Goal: Information Seeking & Learning: Understand process/instructions

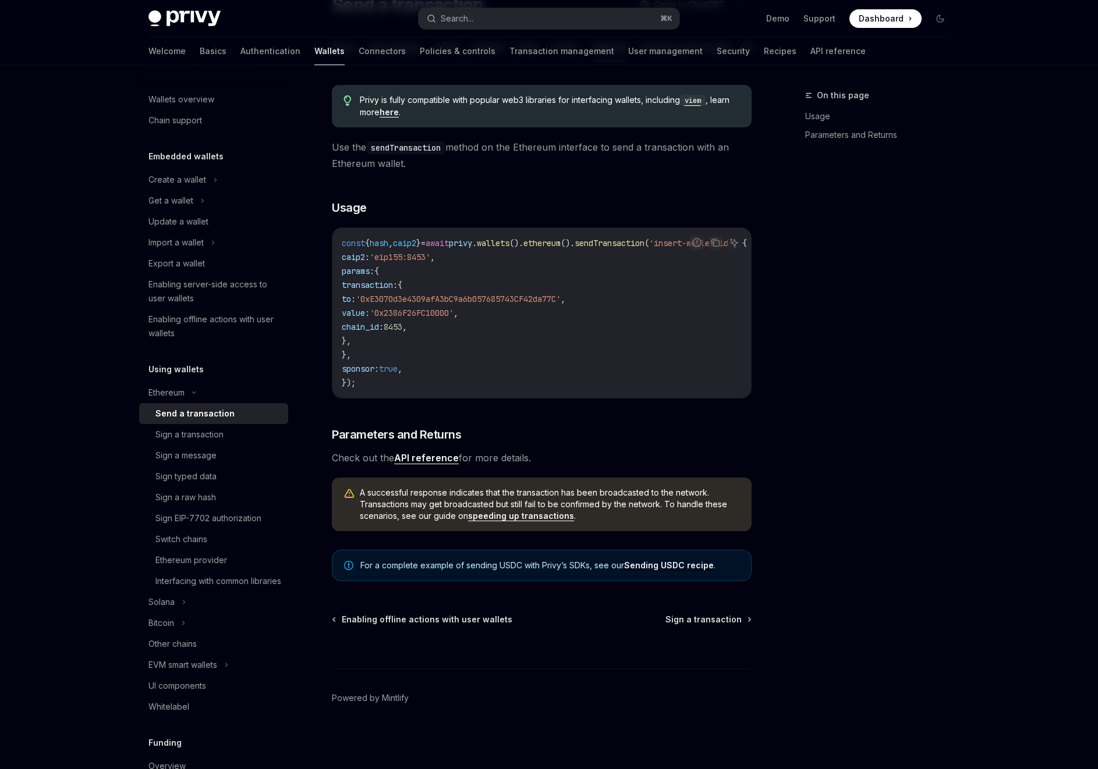
scroll to position [0, 1]
click at [199, 435] on div "Sign a transaction" at bounding box center [189, 435] width 68 height 14
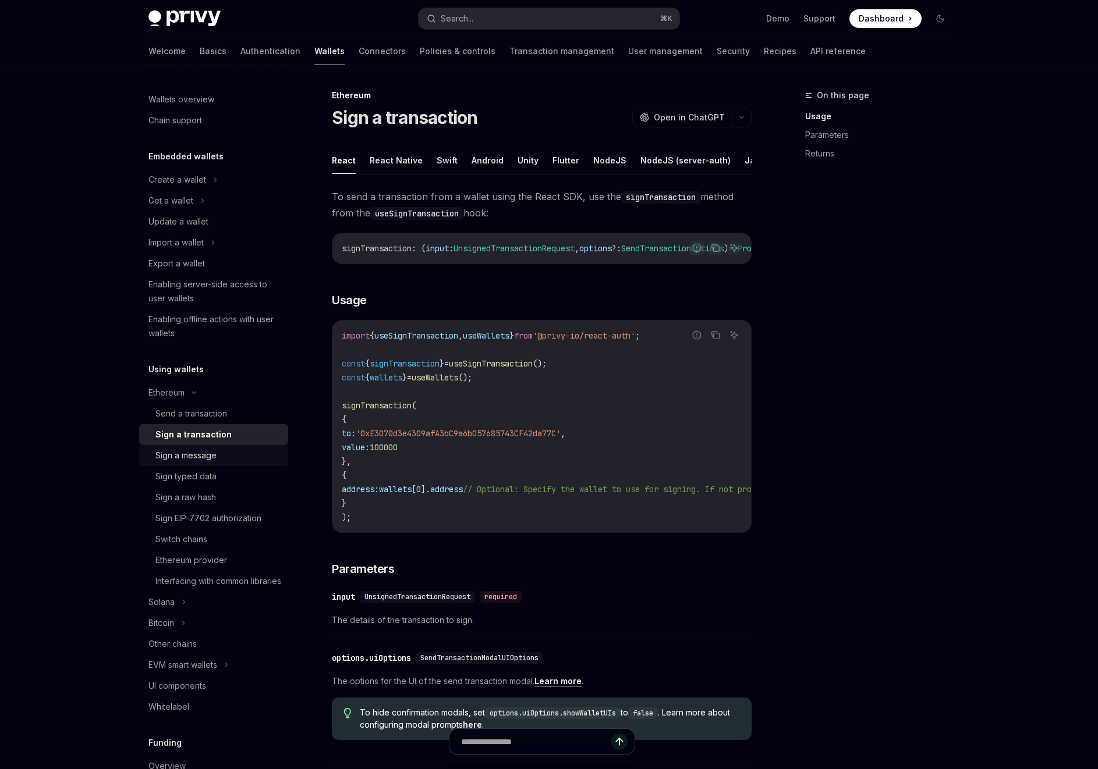
click at [191, 458] on div "Sign a message" at bounding box center [185, 456] width 61 height 14
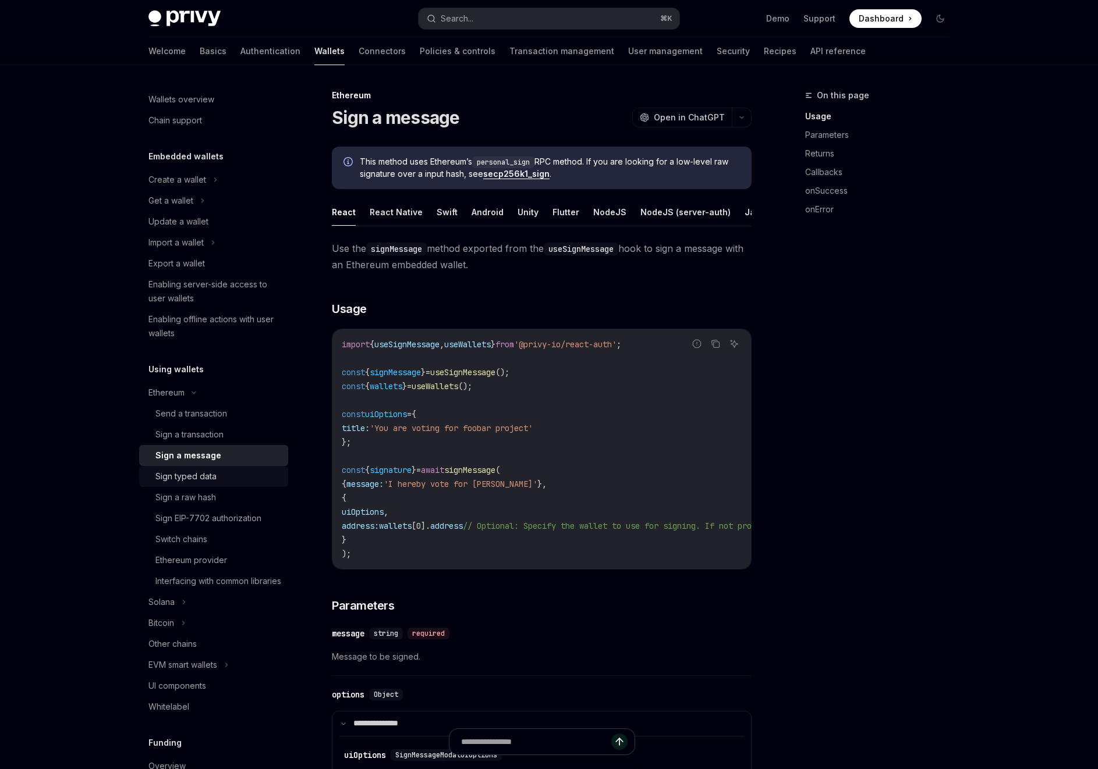
click at [189, 474] on div "Sign typed data" at bounding box center [185, 477] width 61 height 14
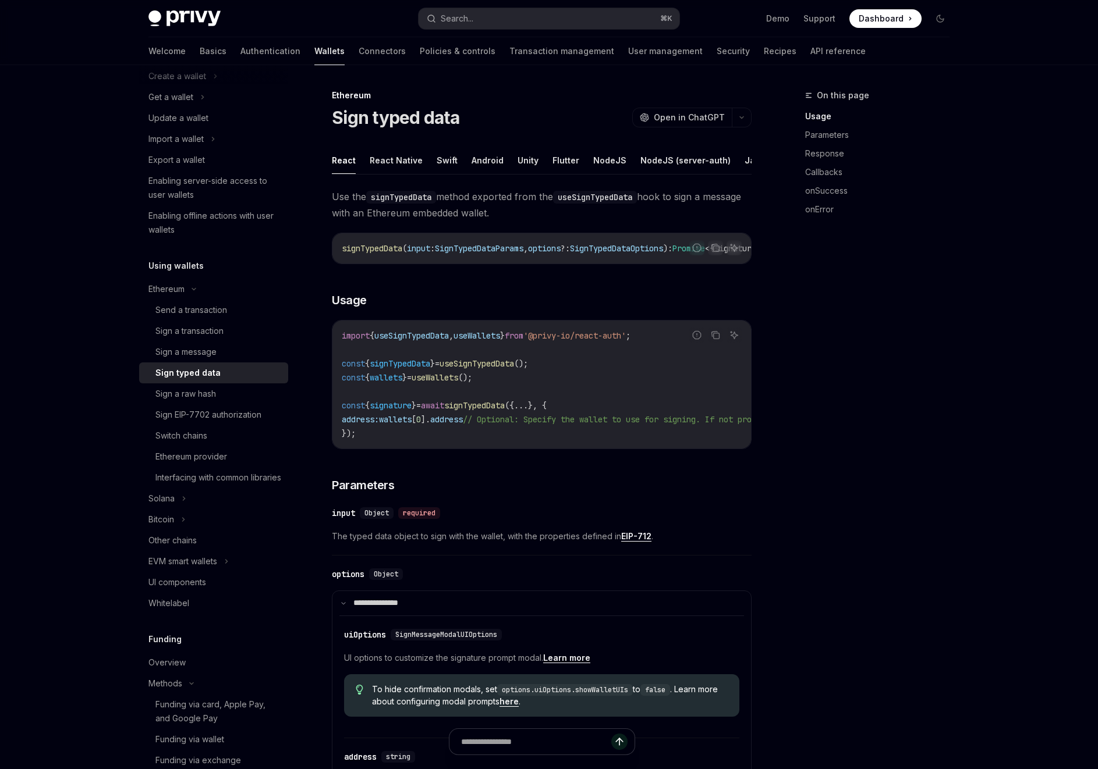
scroll to position [105, 0]
click at [215, 451] on div "Ethereum provider" at bounding box center [191, 456] width 72 height 14
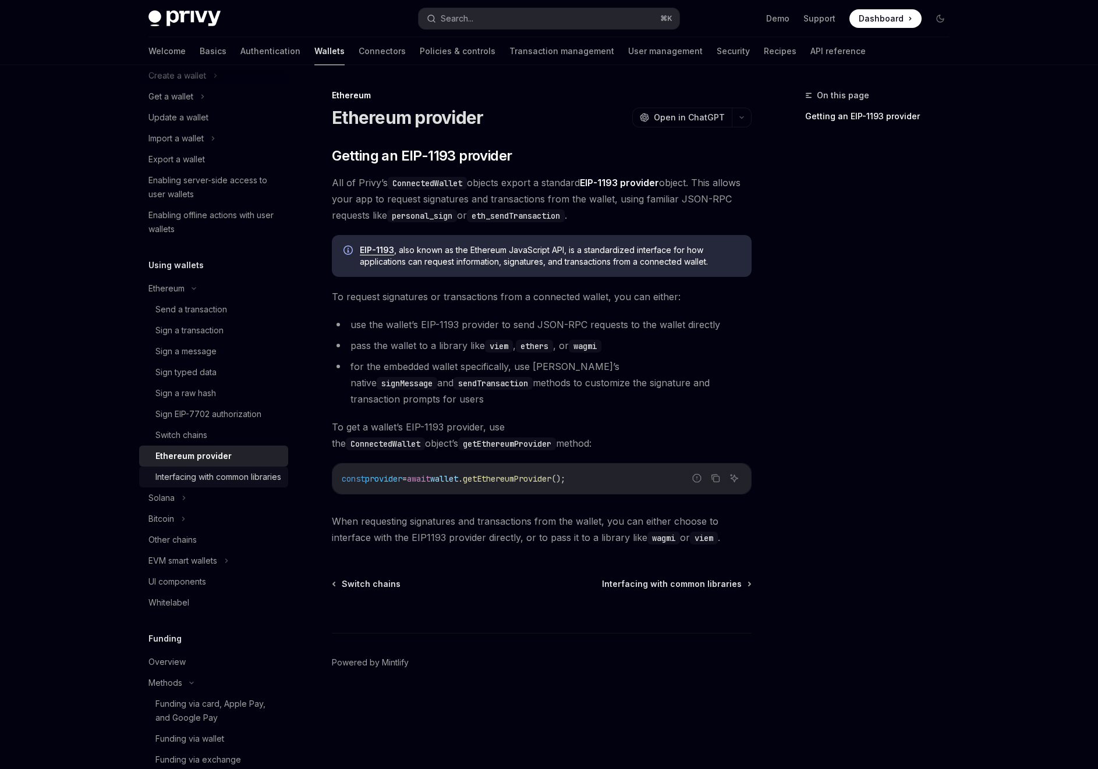
click at [212, 480] on div "Interfacing with common libraries" at bounding box center [218, 477] width 126 height 14
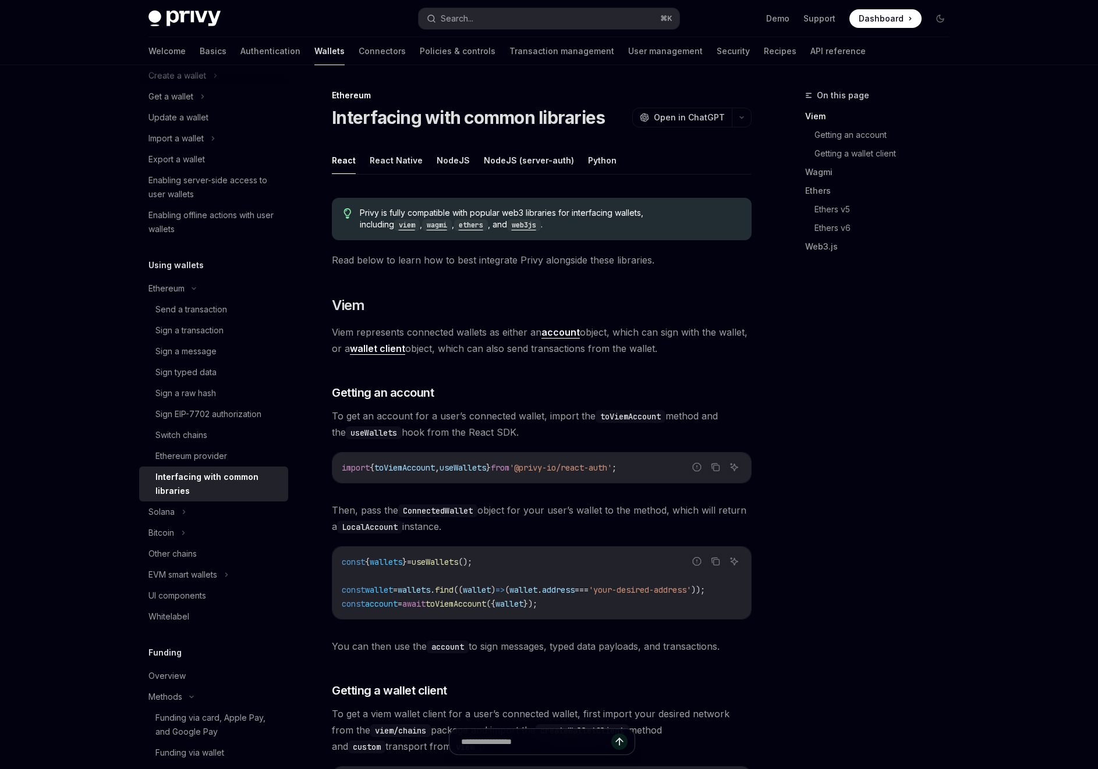
scroll to position [194, 0]
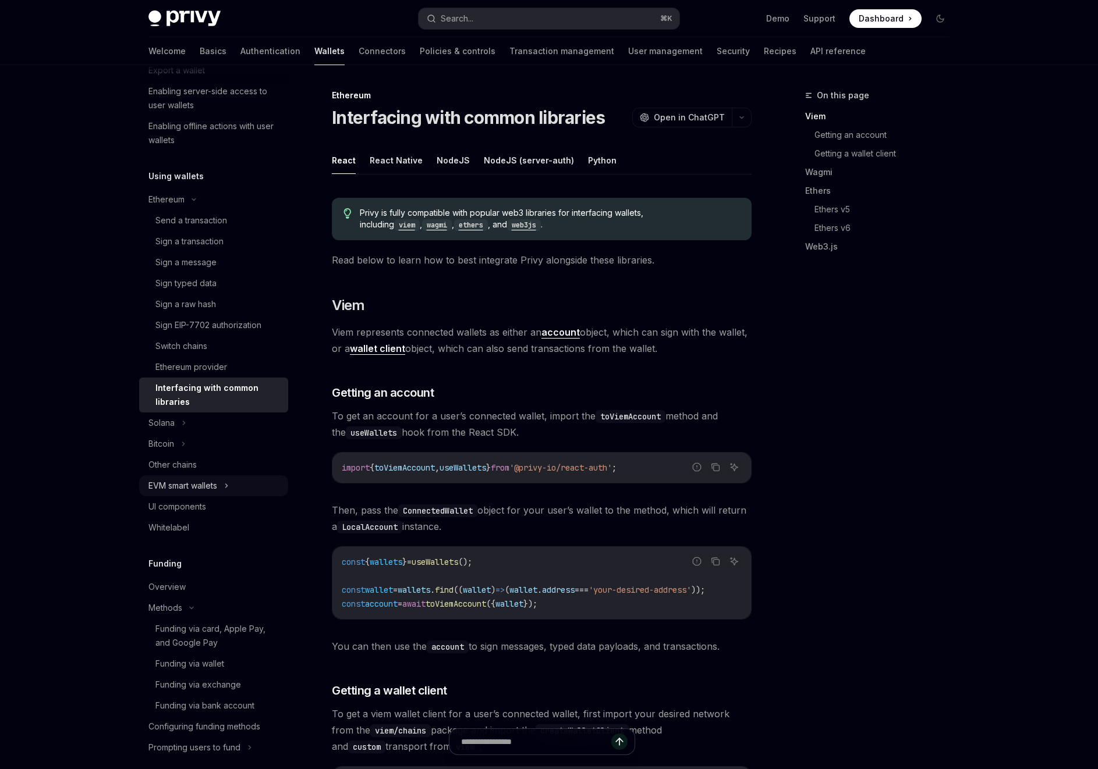
click at [215, 485] on div "EVM smart wallets" at bounding box center [182, 486] width 69 height 14
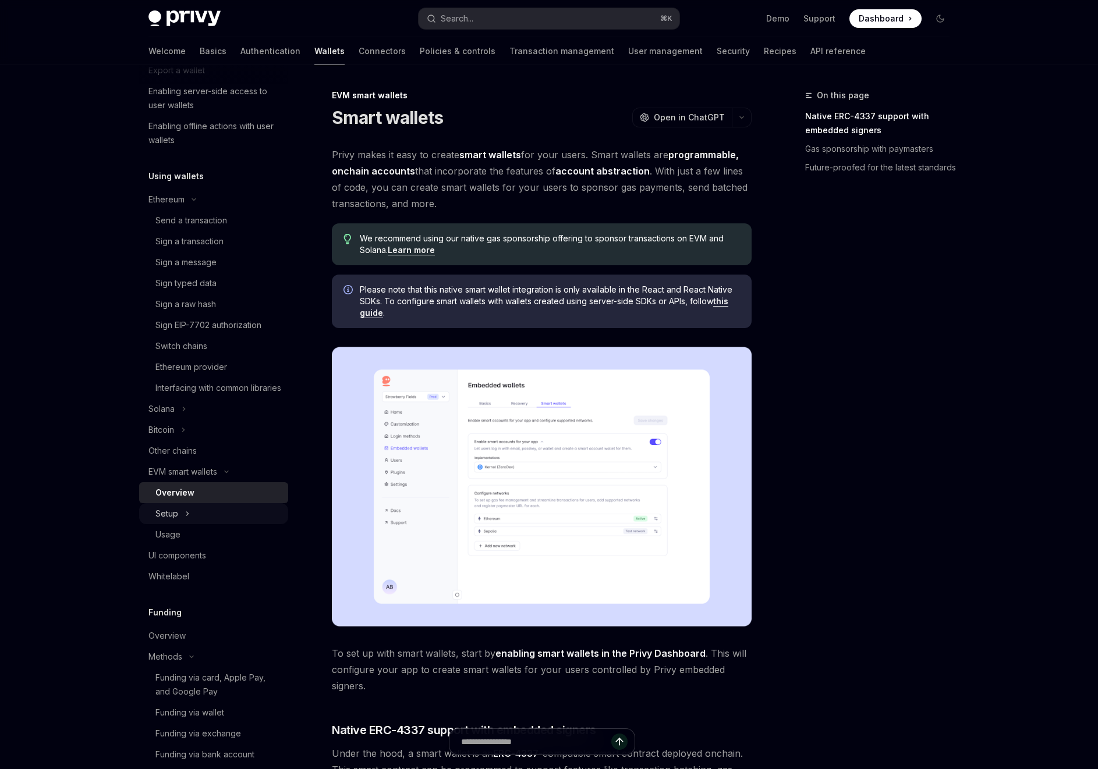
click at [180, 524] on button "Setup" at bounding box center [213, 513] width 149 height 21
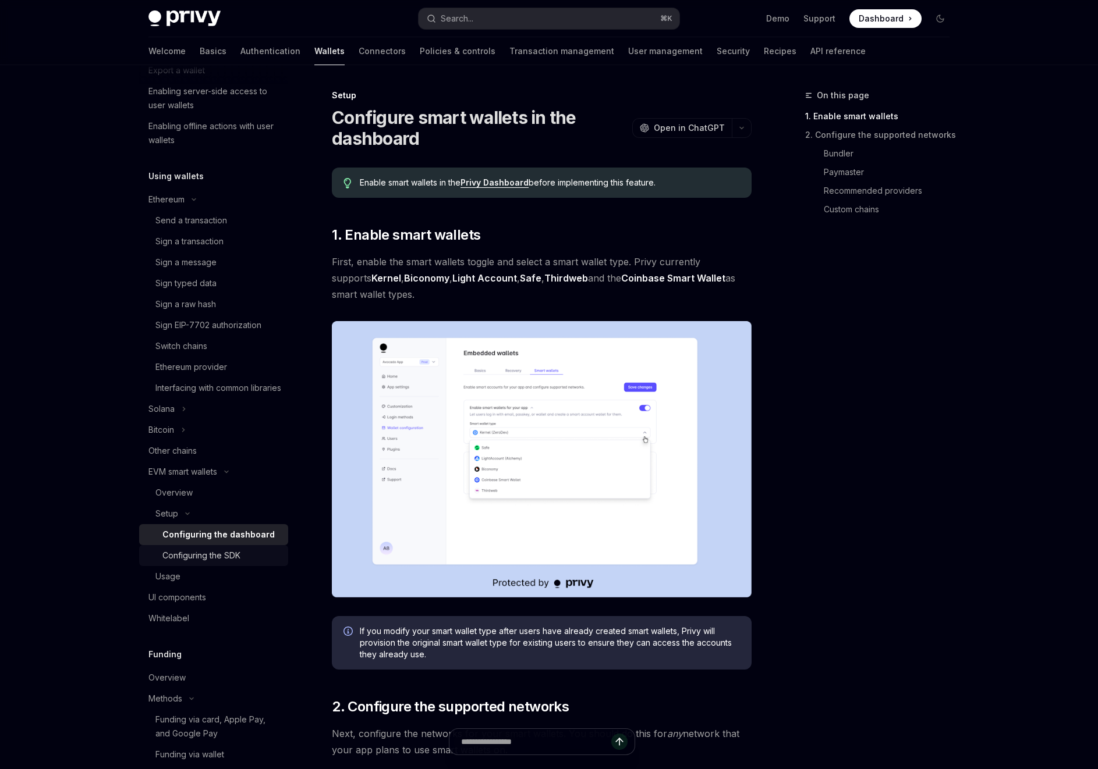
click at [203, 563] on div "Configuring the SDK" at bounding box center [201, 556] width 78 height 14
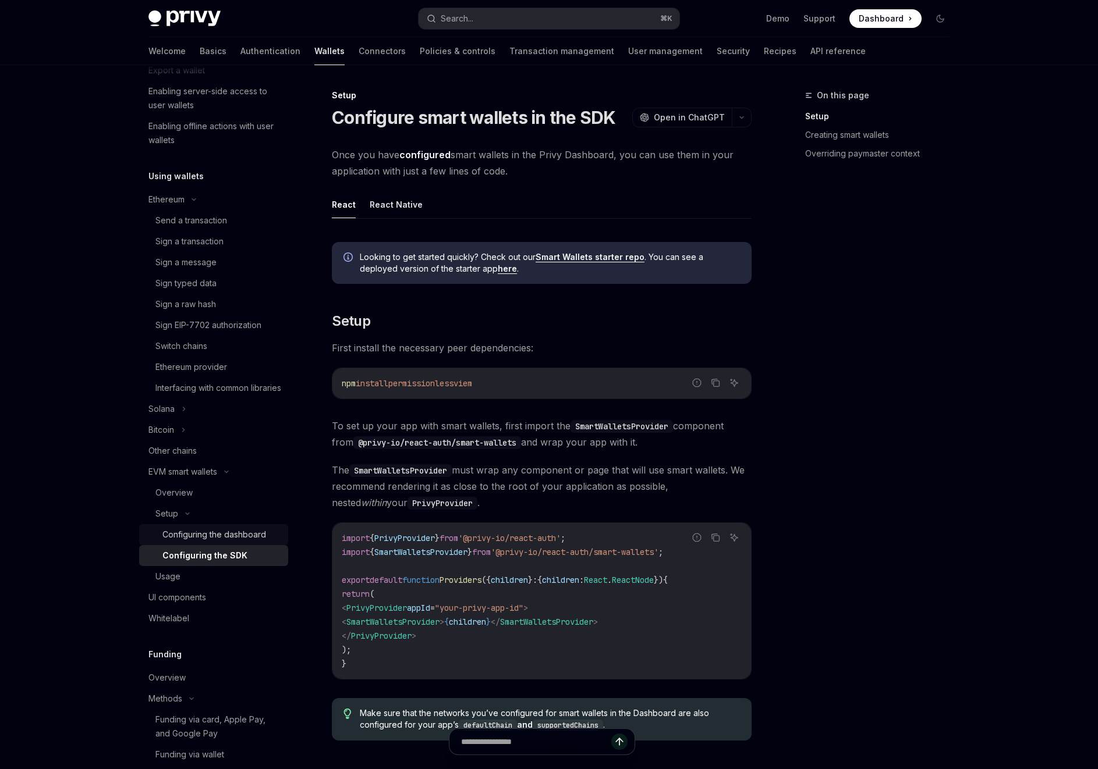
click at [207, 542] on div "Configuring the dashboard" at bounding box center [214, 535] width 104 height 14
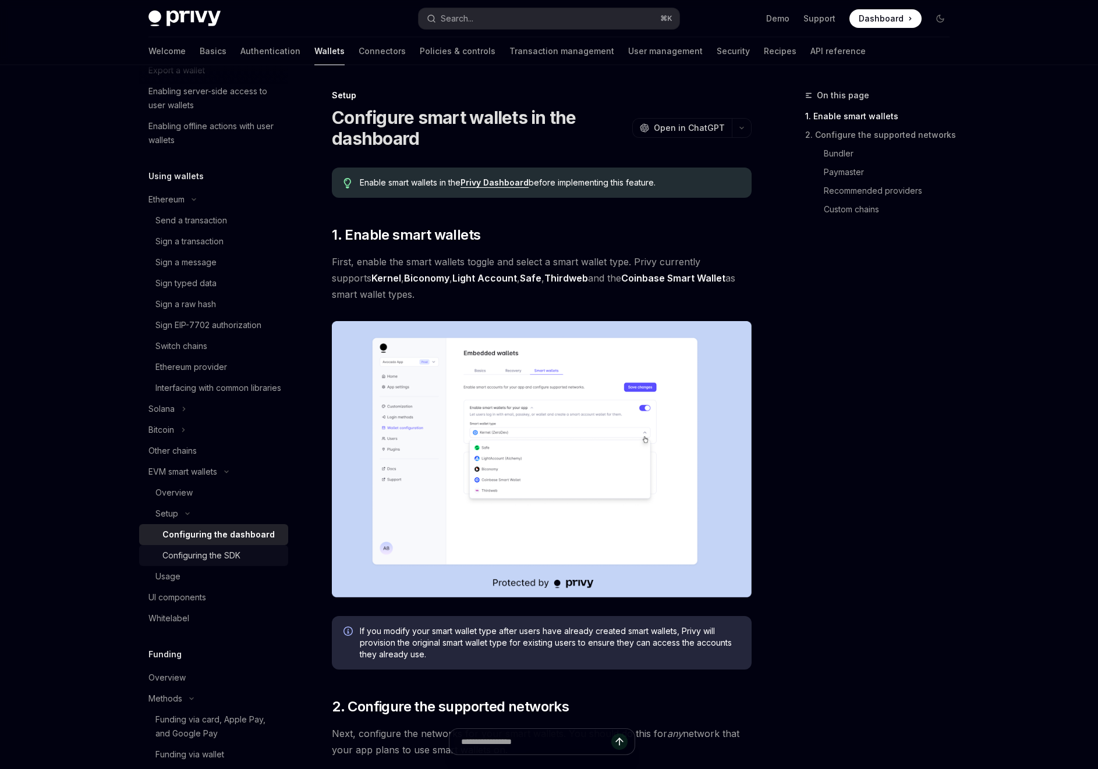
click at [232, 563] on div "Configuring the SDK" at bounding box center [201, 556] width 78 height 14
type textarea "*"
